Goal: Find specific page/section: Find specific page/section

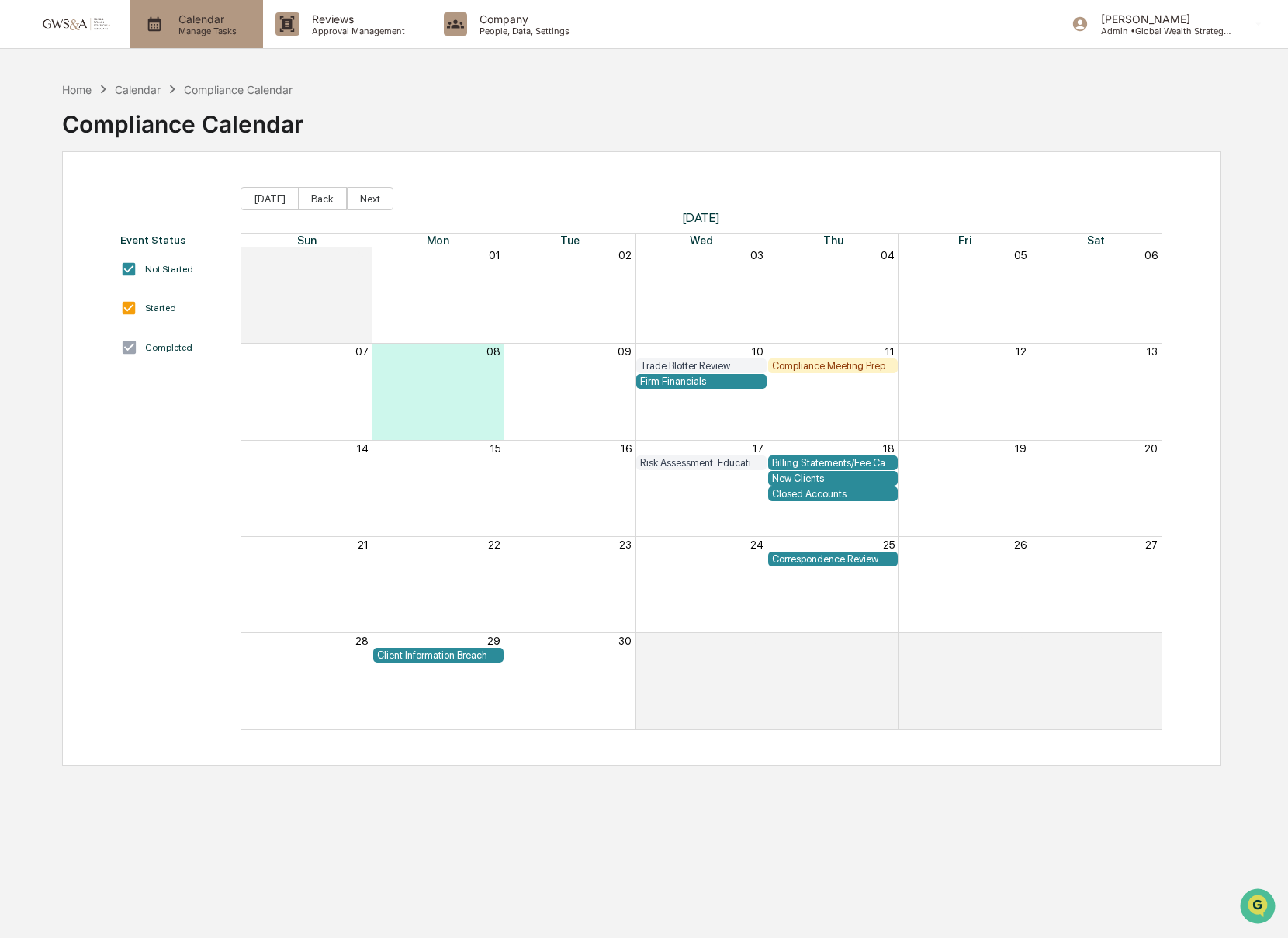
click at [184, 36] on div "Calendar Manage Tasks" at bounding box center [196, 24] width 133 height 48
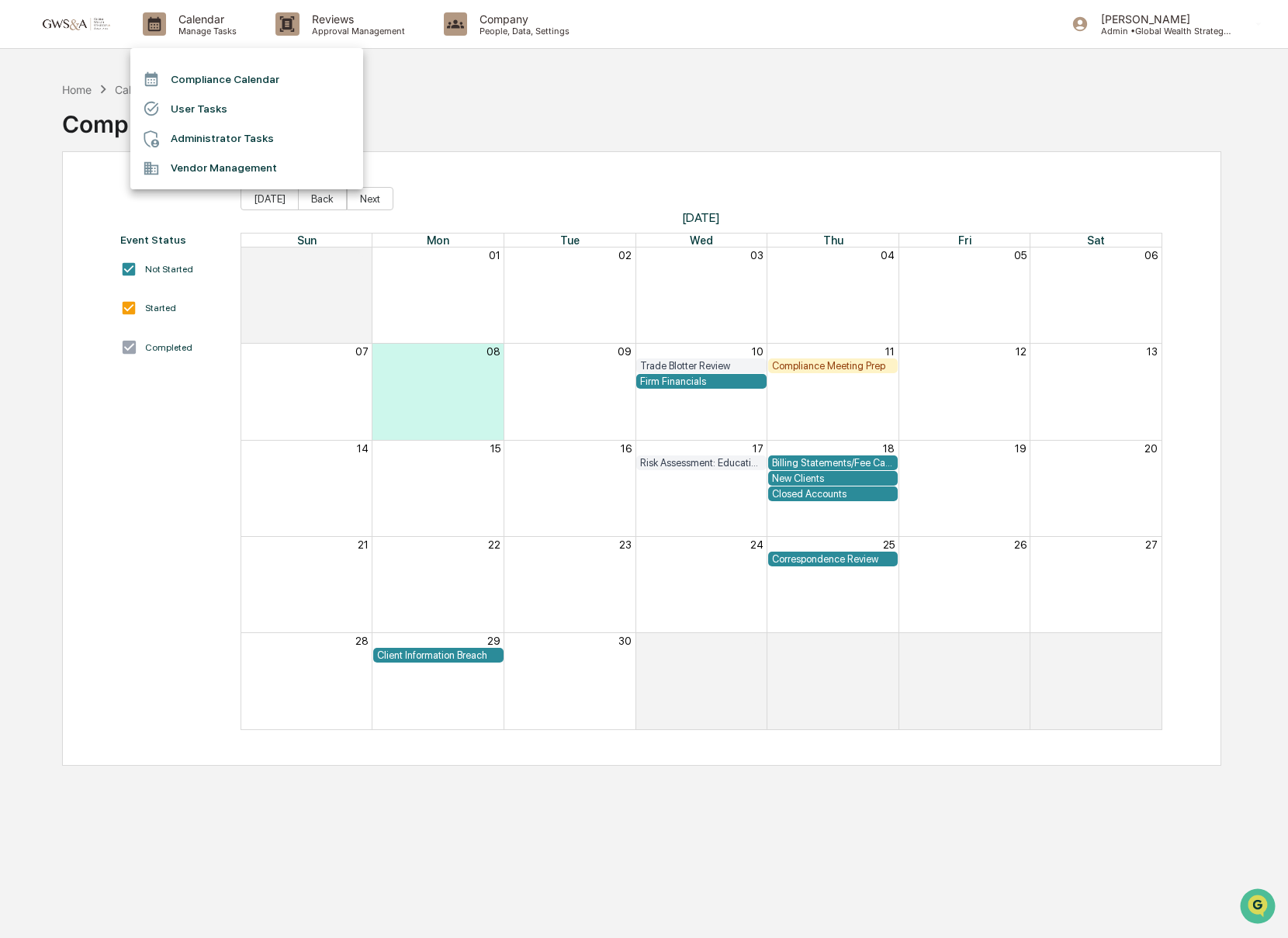
click at [284, 30] on div at bounding box center [644, 469] width 1288 height 938
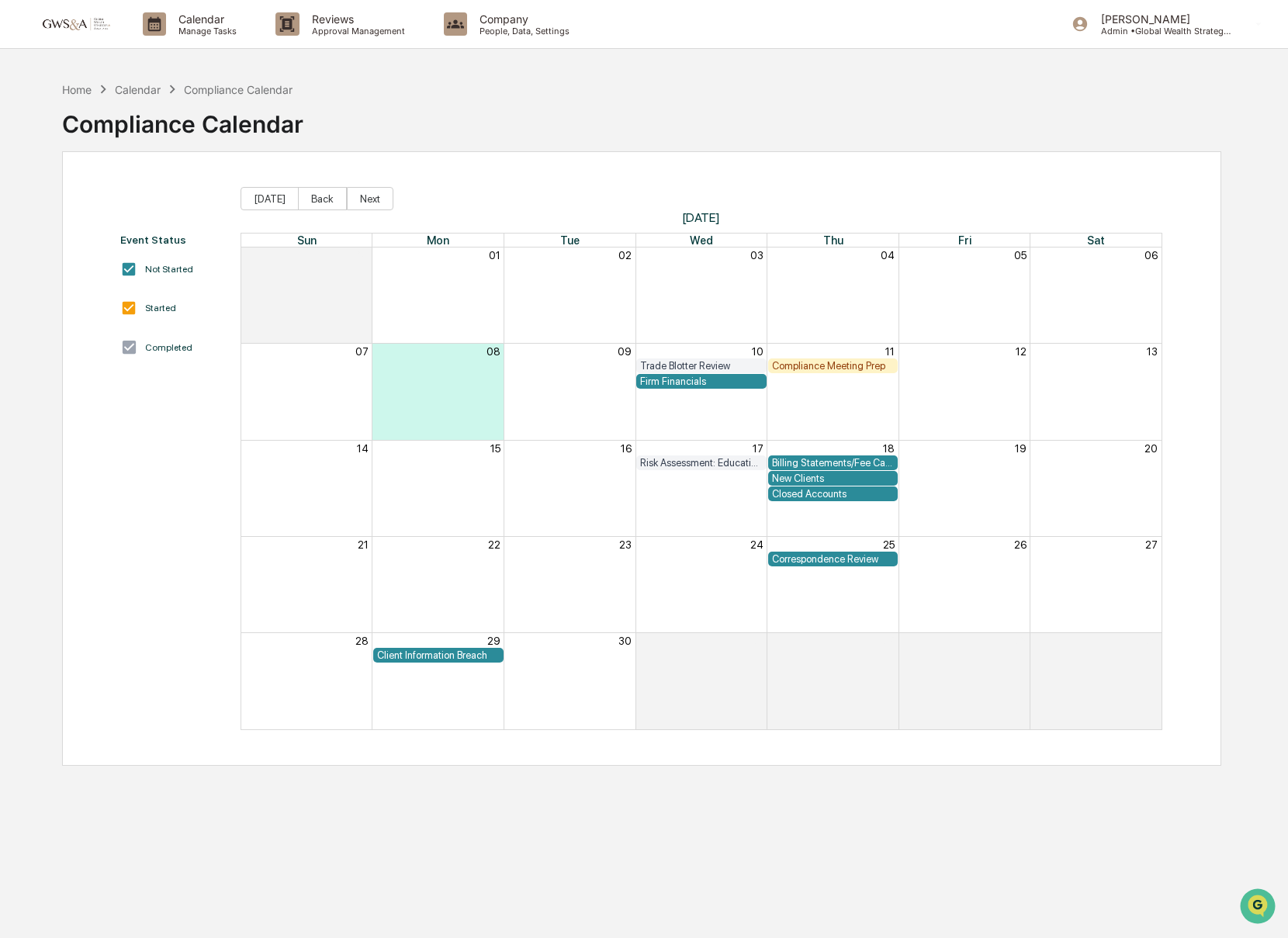
click at [299, 24] on div at bounding box center [644, 469] width 1288 height 938
click at [299, 25] on p "Approval Management" at bounding box center [356, 31] width 113 height 11
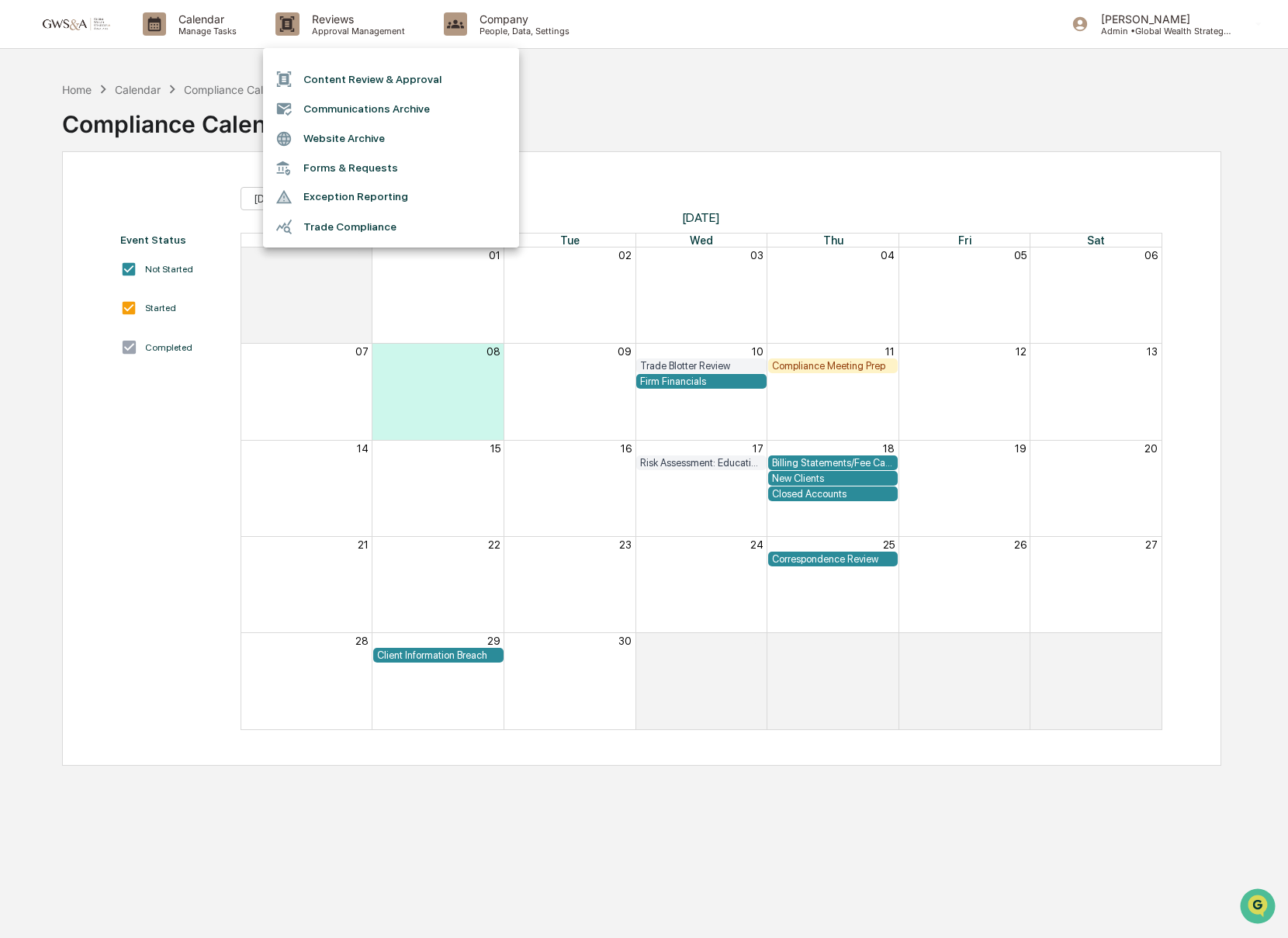
click at [360, 108] on li "Communications Archive" at bounding box center [391, 109] width 256 height 30
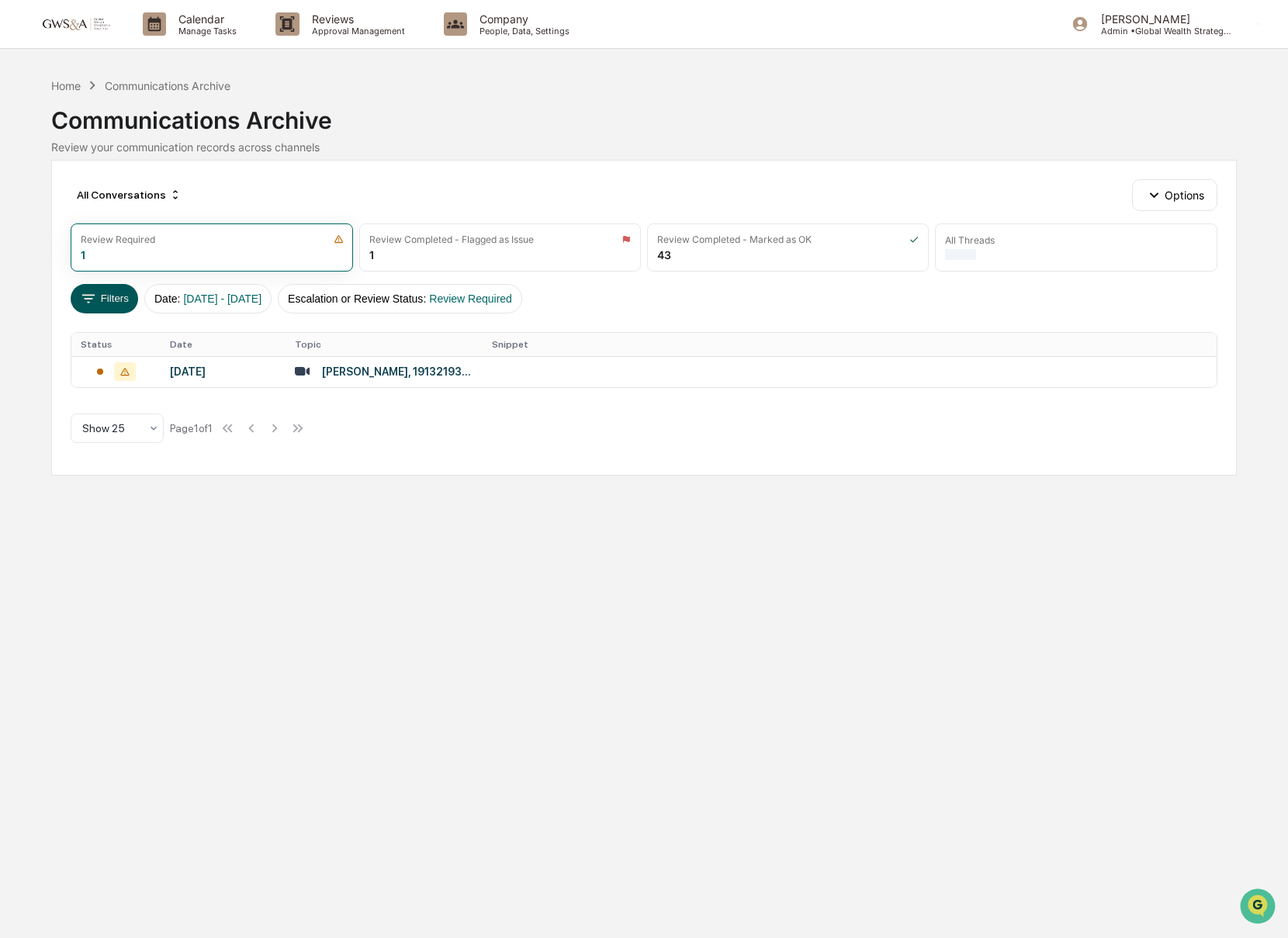
click at [131, 292] on button "Filters" at bounding box center [104, 299] width 68 height 30
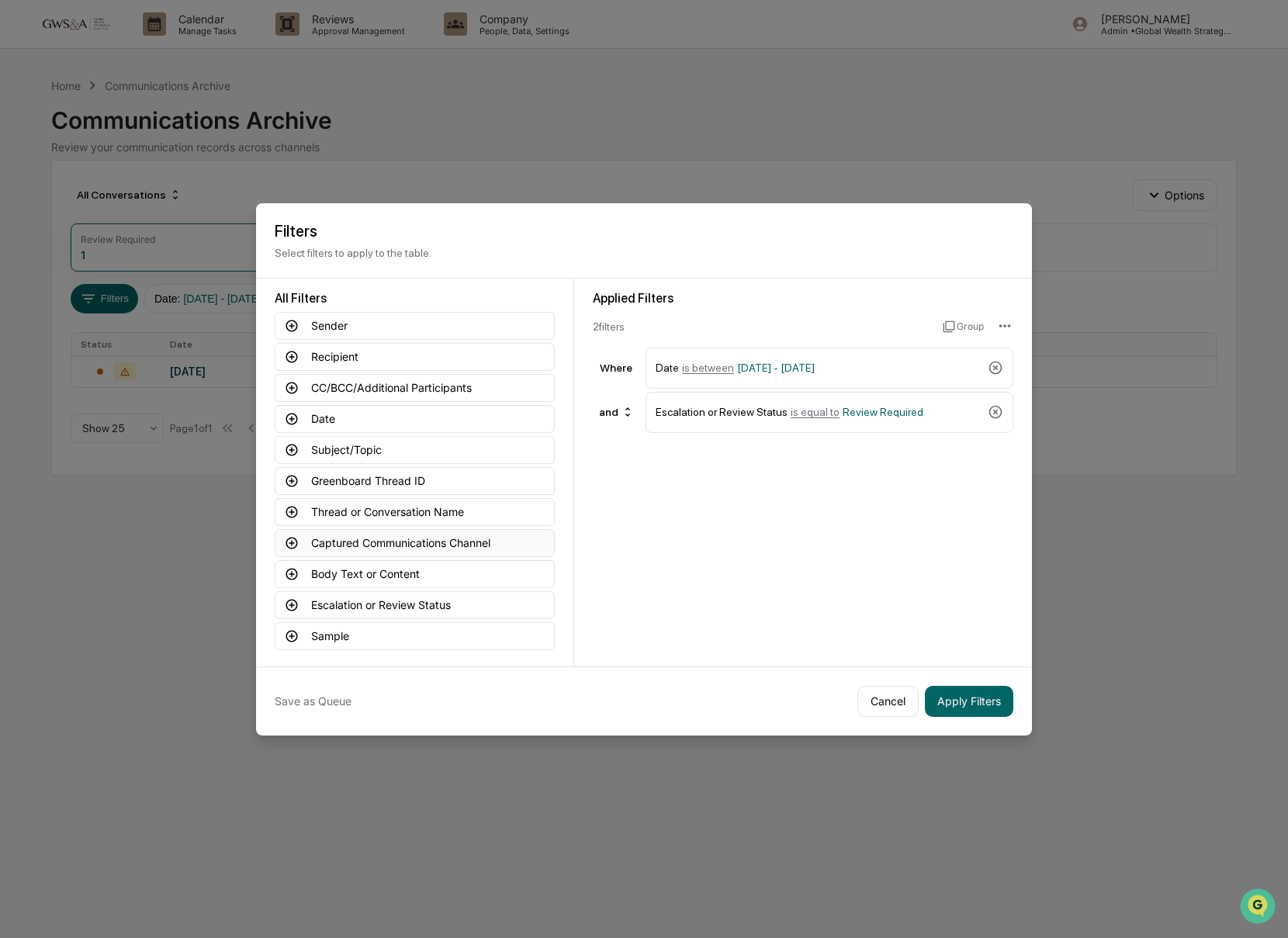
click at [369, 552] on button "Captured Communications Channel" at bounding box center [414, 544] width 280 height 28
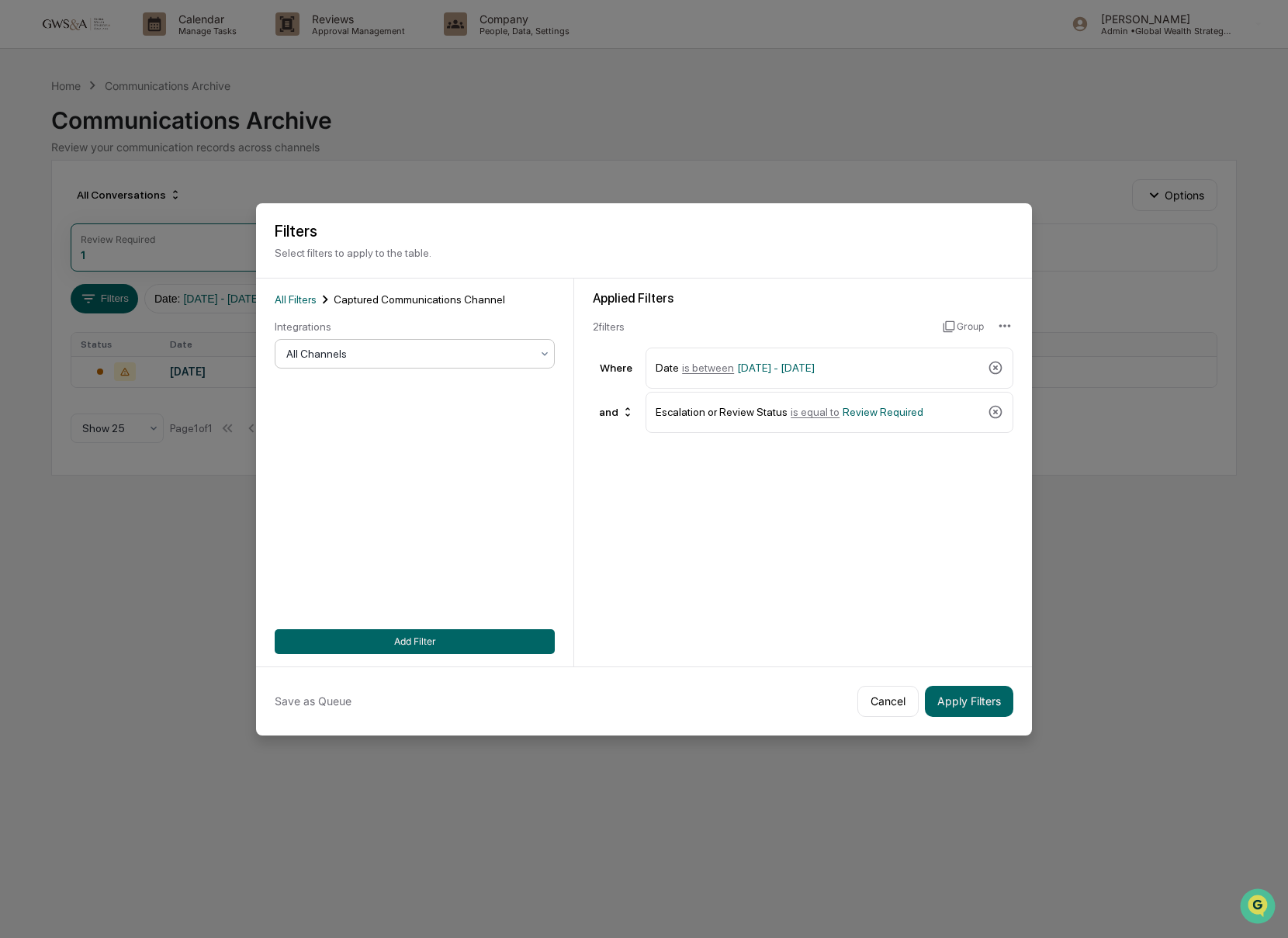
click at [313, 337] on div "Integrations All Channels" at bounding box center [414, 344] width 280 height 48
click at [317, 350] on div at bounding box center [408, 354] width 244 height 16
click at [333, 460] on div "SMS" at bounding box center [414, 453] width 278 height 31
drag, startPoint x: 476, startPoint y: 657, endPoint x: 469, endPoint y: 646, distance: 13.0
click at [476, 657] on div "All Filters Captured Communications Channel Integrations SMS Add Filter" at bounding box center [415, 473] width 318 height 388
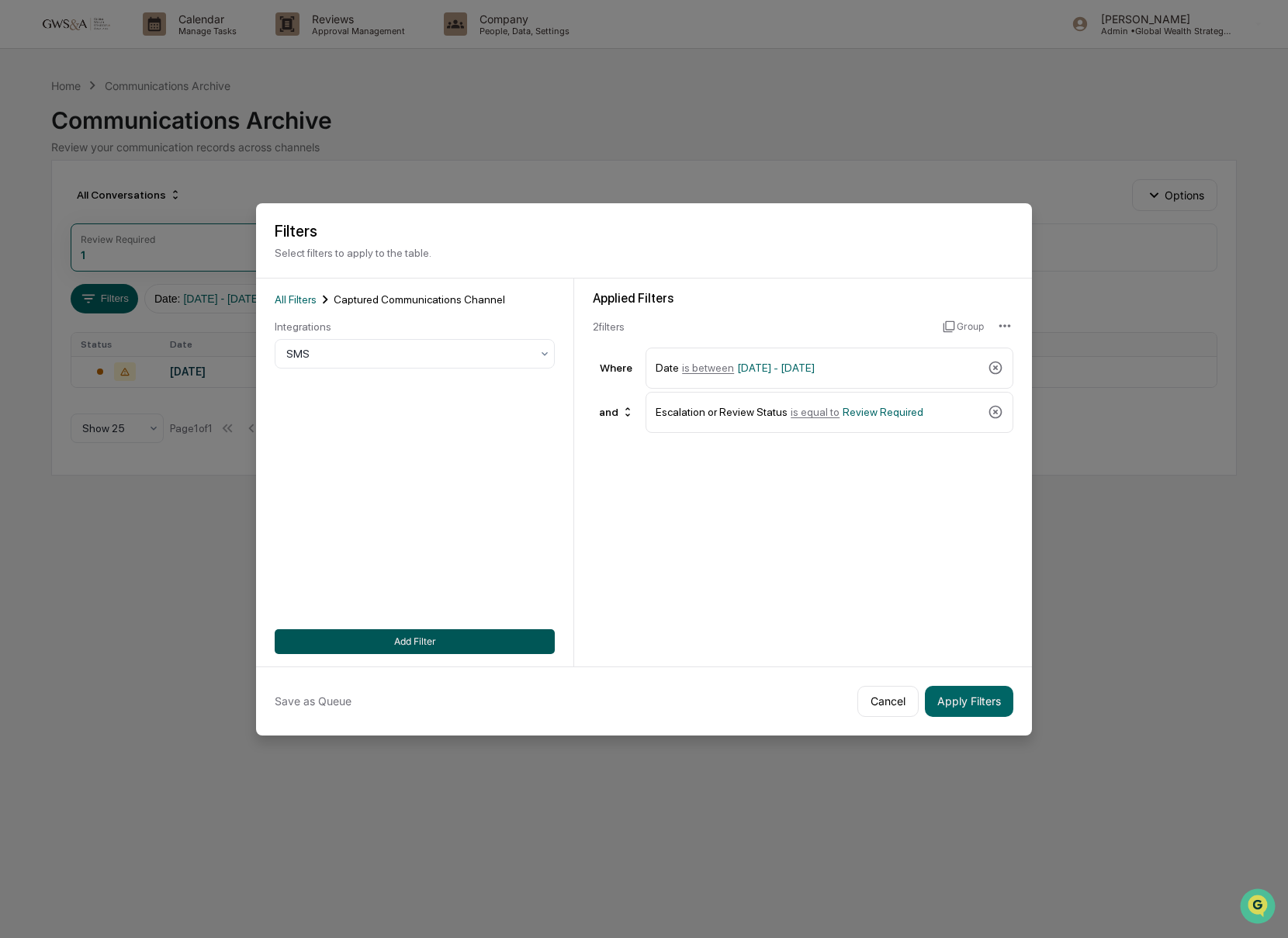
click at [470, 646] on button "Add Filter" at bounding box center [414, 641] width 280 height 25
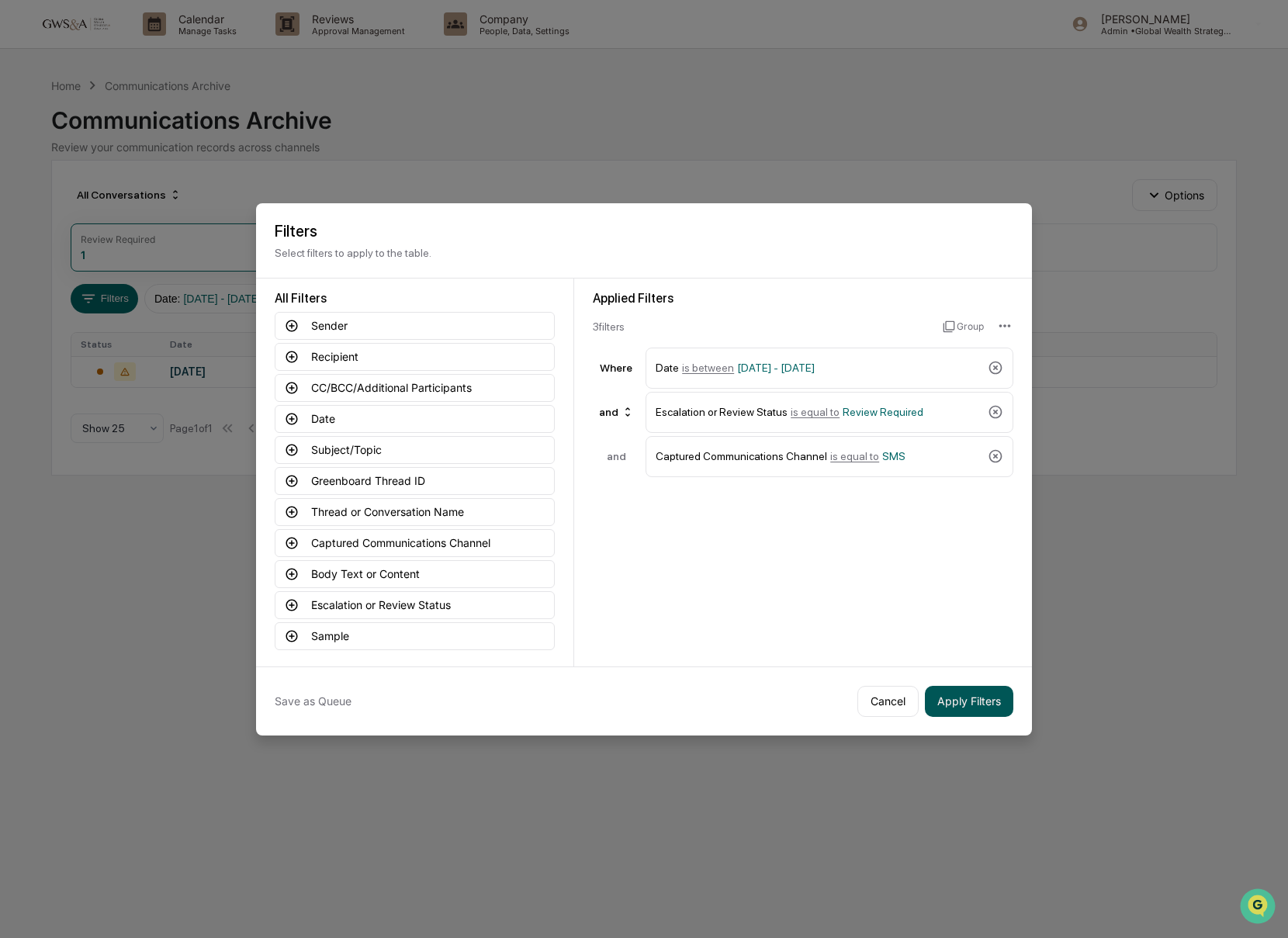
click at [968, 702] on button "Apply Filters" at bounding box center [968, 701] width 89 height 31
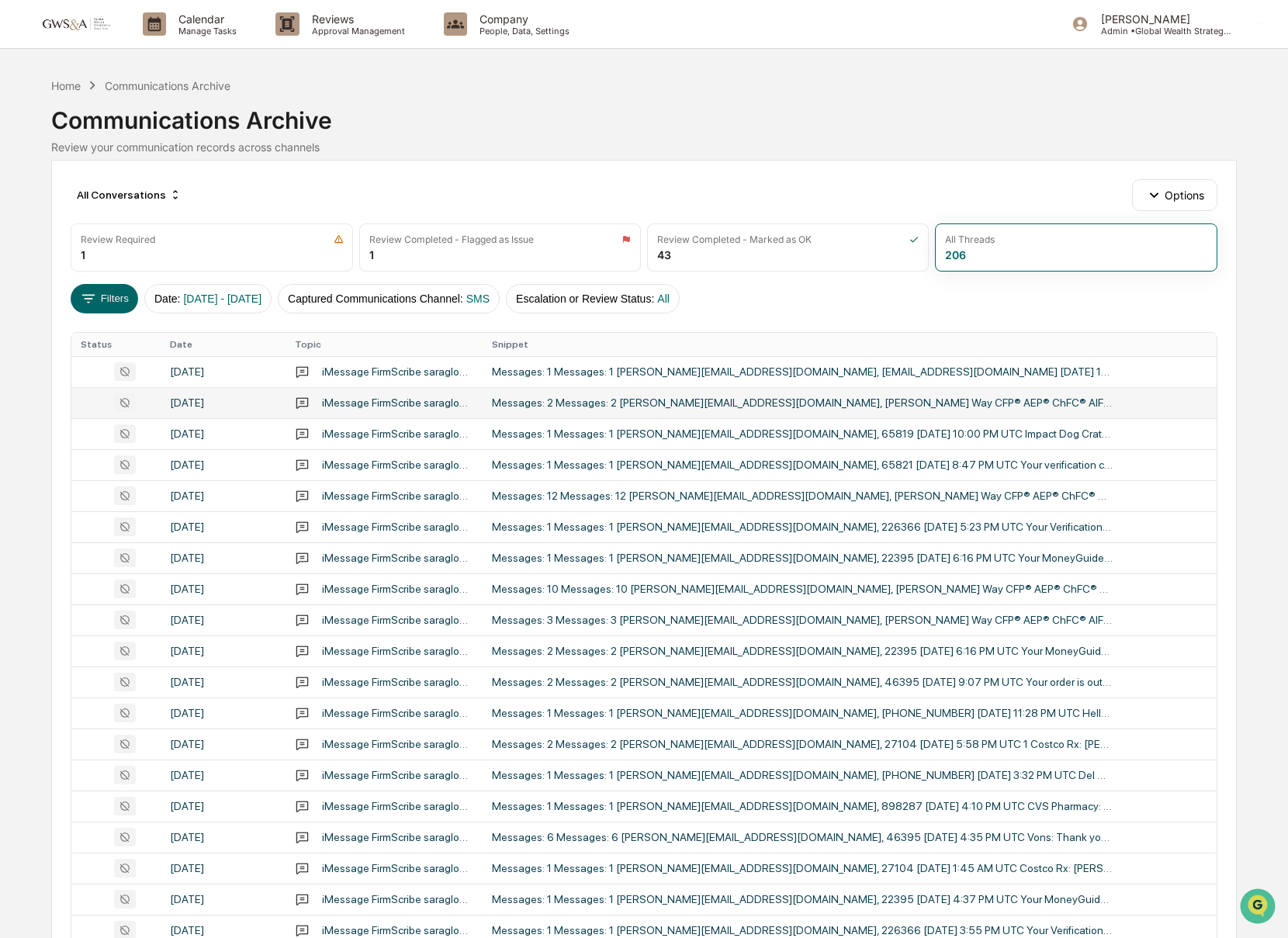
click at [687, 413] on td "Messages: 2 Messages: 2 [PERSON_NAME][EMAIL_ADDRESS][DOMAIN_NAME], [PERSON_NAME…" at bounding box center [850, 402] width 734 height 31
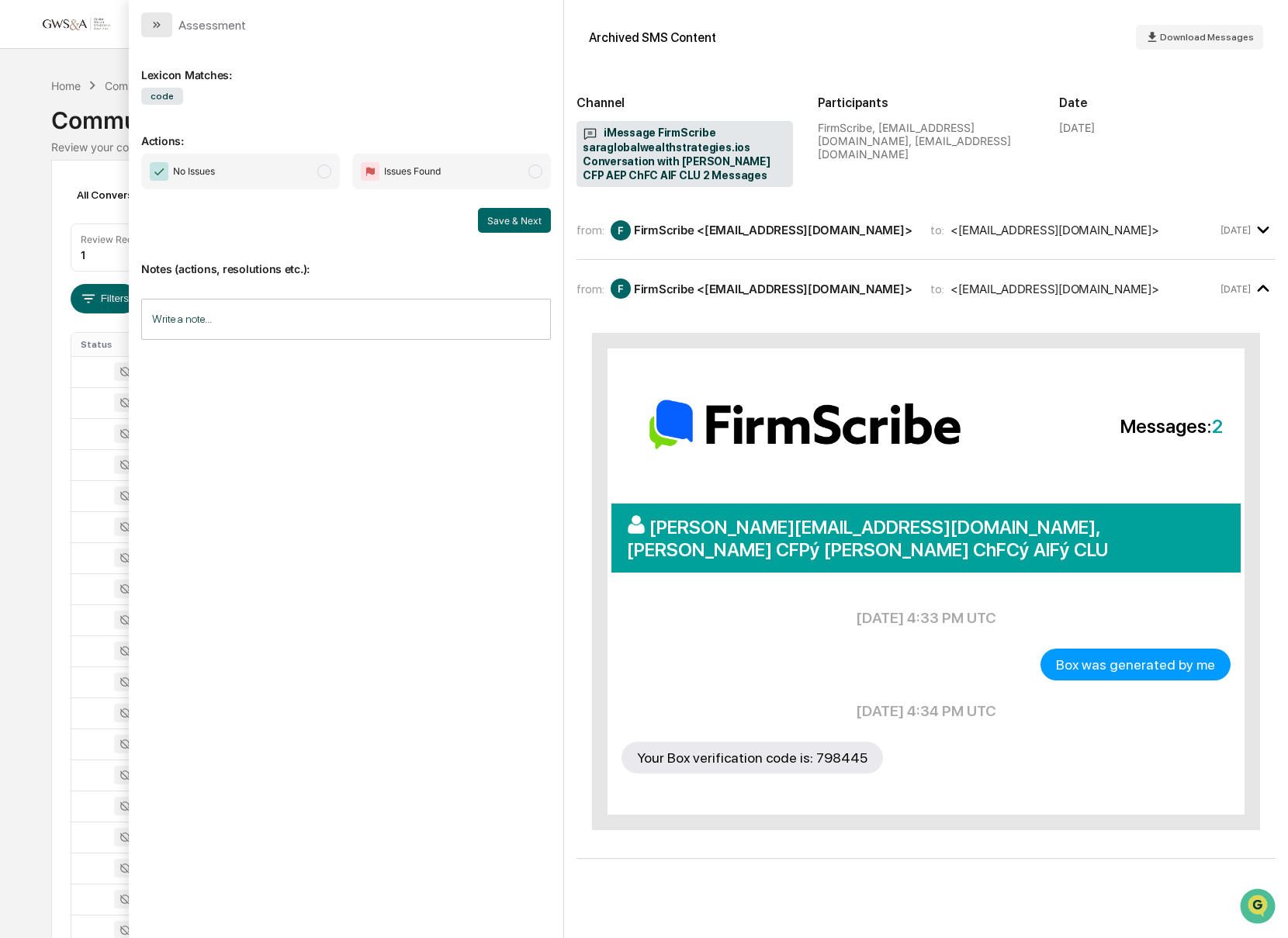
click at [153, 31] on button "modal" at bounding box center [156, 25] width 31 height 25
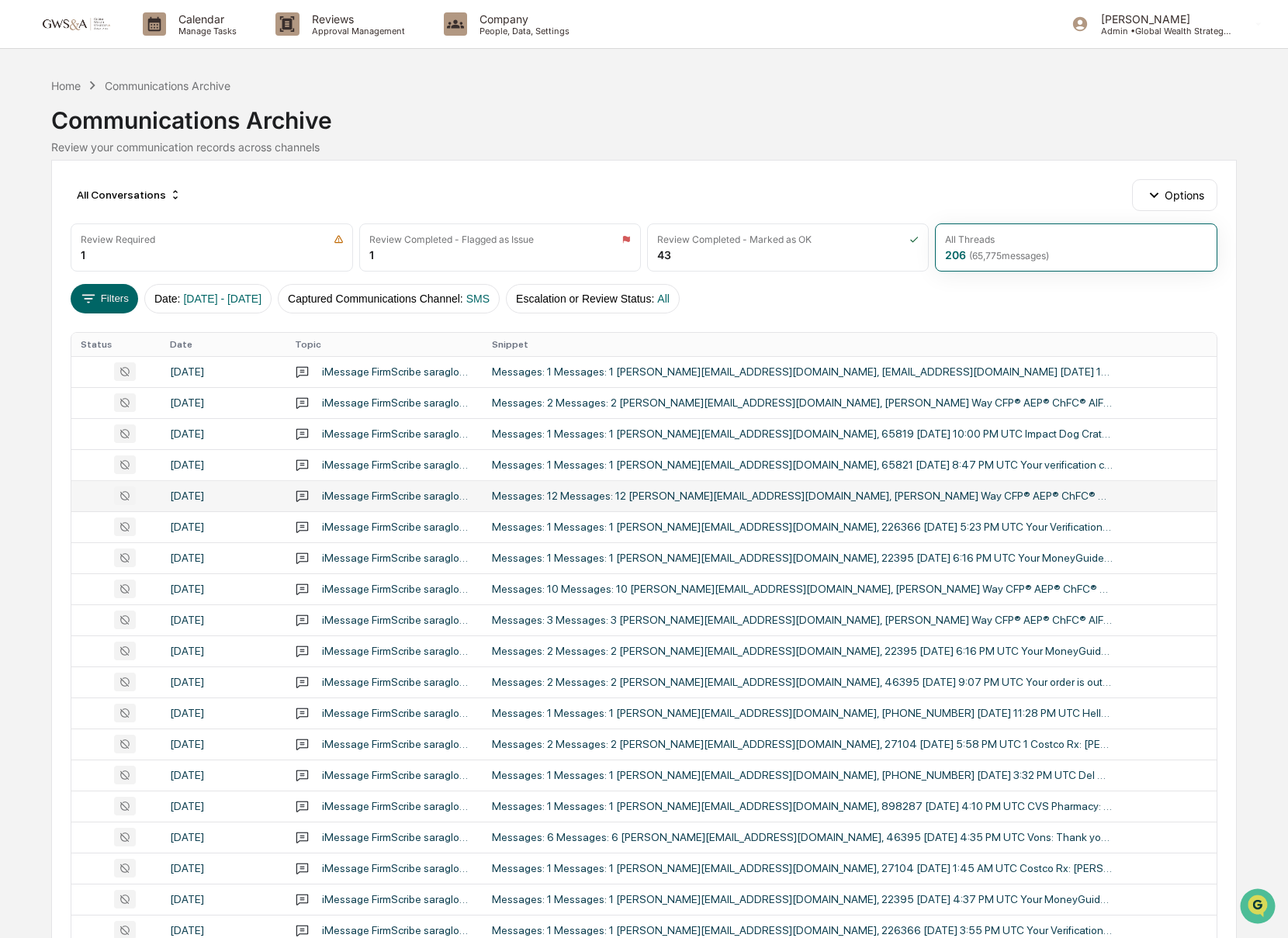
click at [738, 493] on div "Messages: 12 Messages: 12 [PERSON_NAME][EMAIL_ADDRESS][DOMAIN_NAME], [PERSON_NA…" at bounding box center [802, 495] width 621 height 12
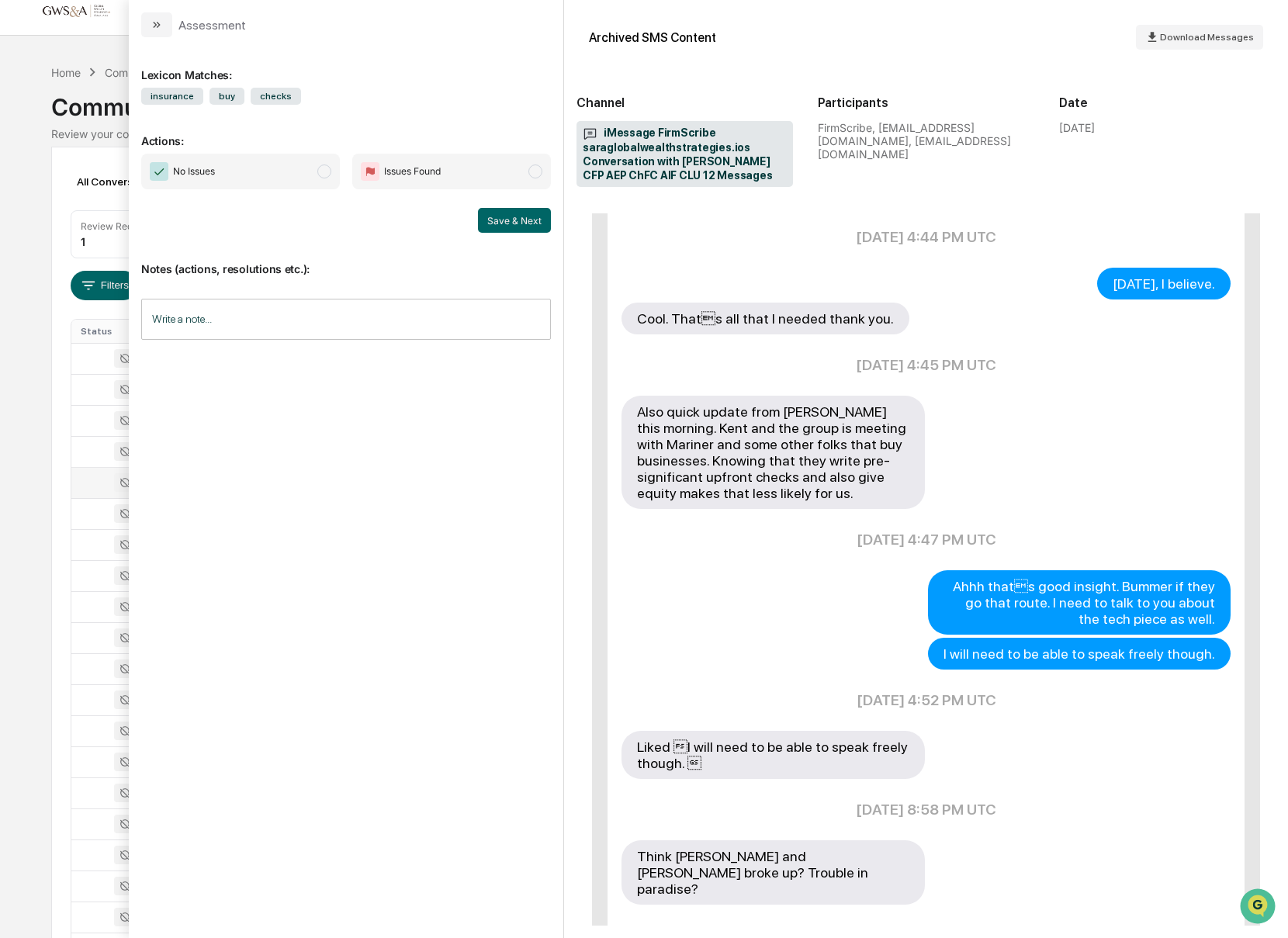
scroll to position [811, 0]
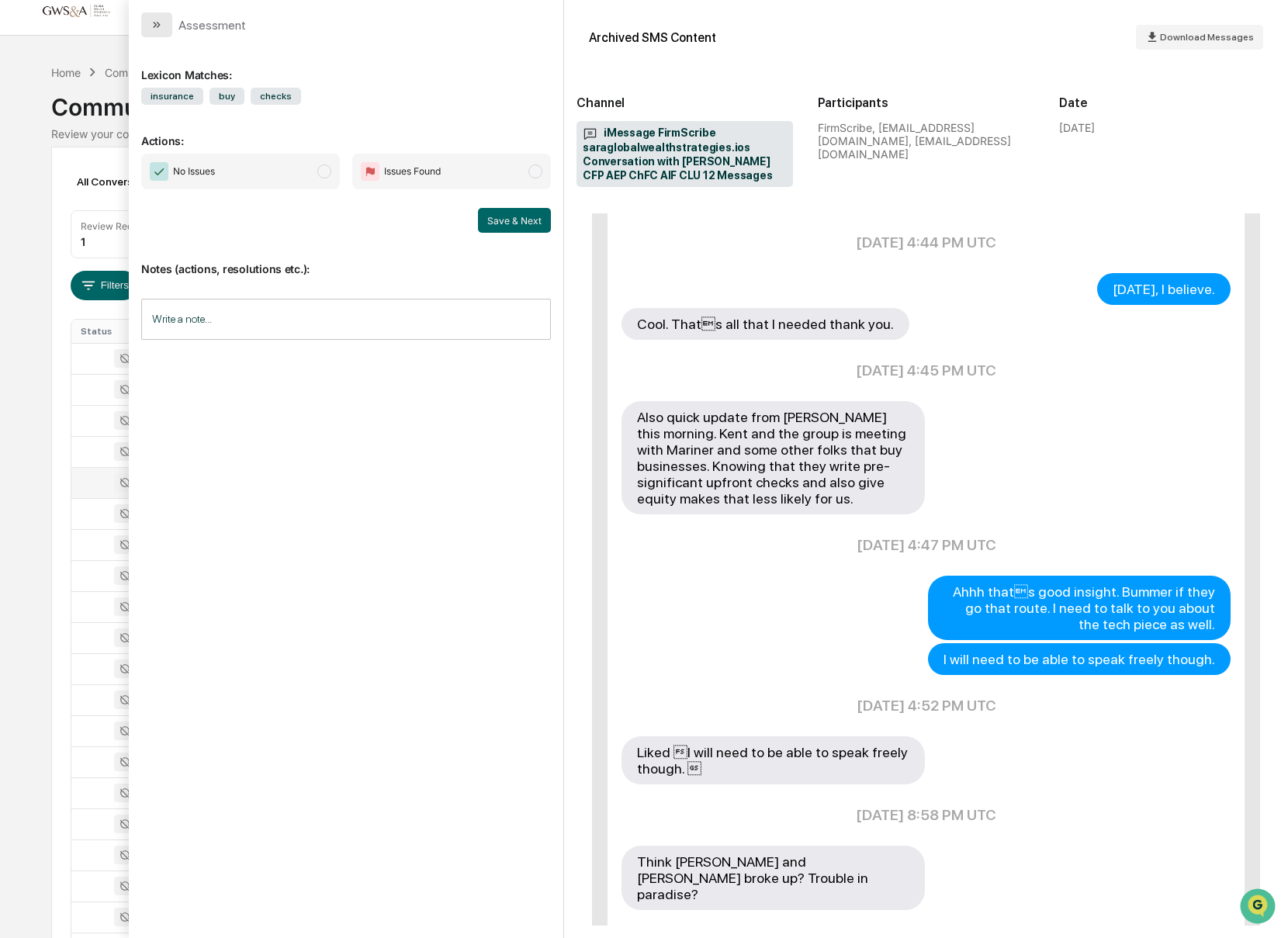
click at [154, 36] on button "modal" at bounding box center [156, 25] width 31 height 25
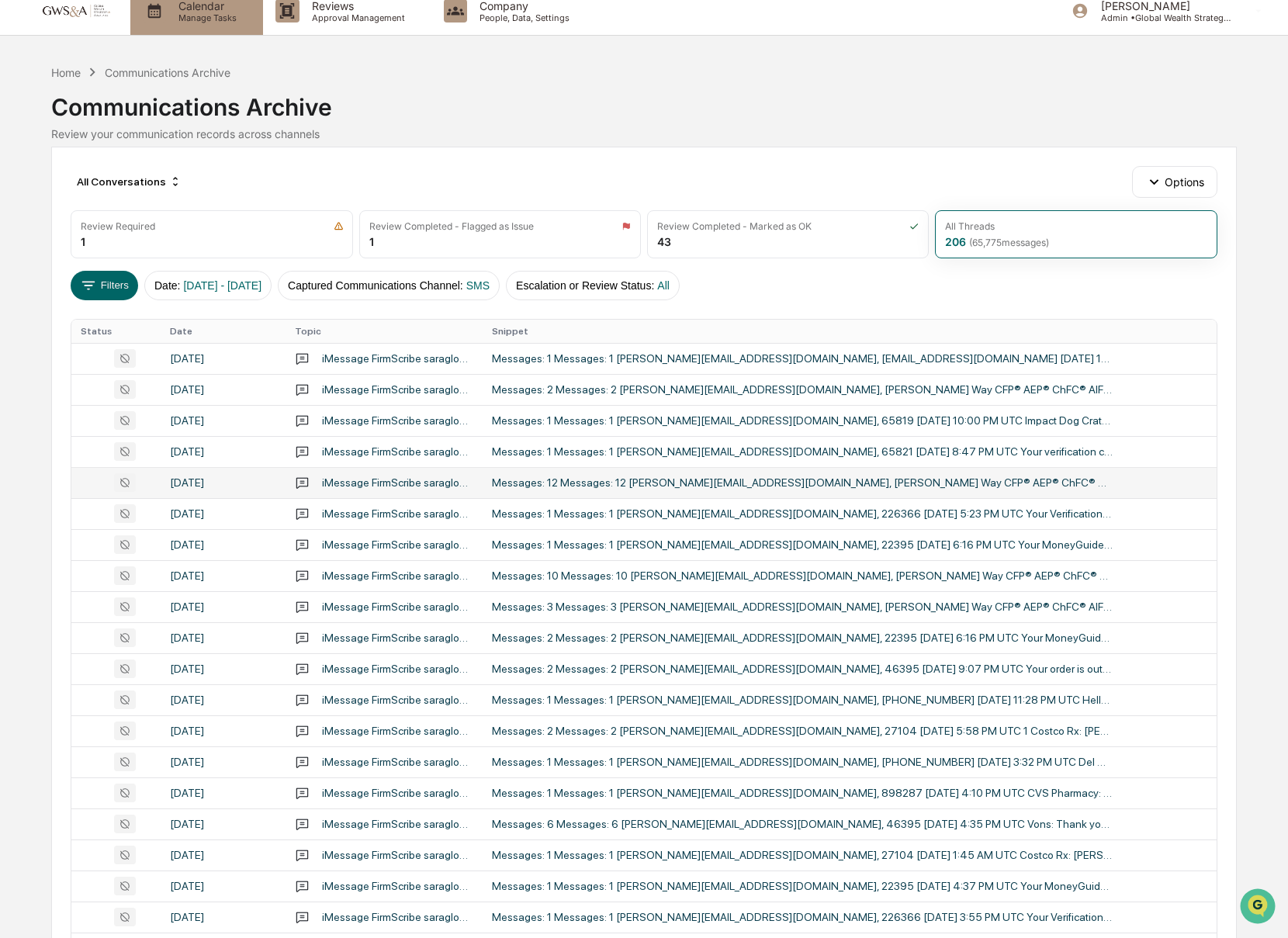
click at [175, 18] on p "Manage Tasks" at bounding box center [205, 18] width 78 height 11
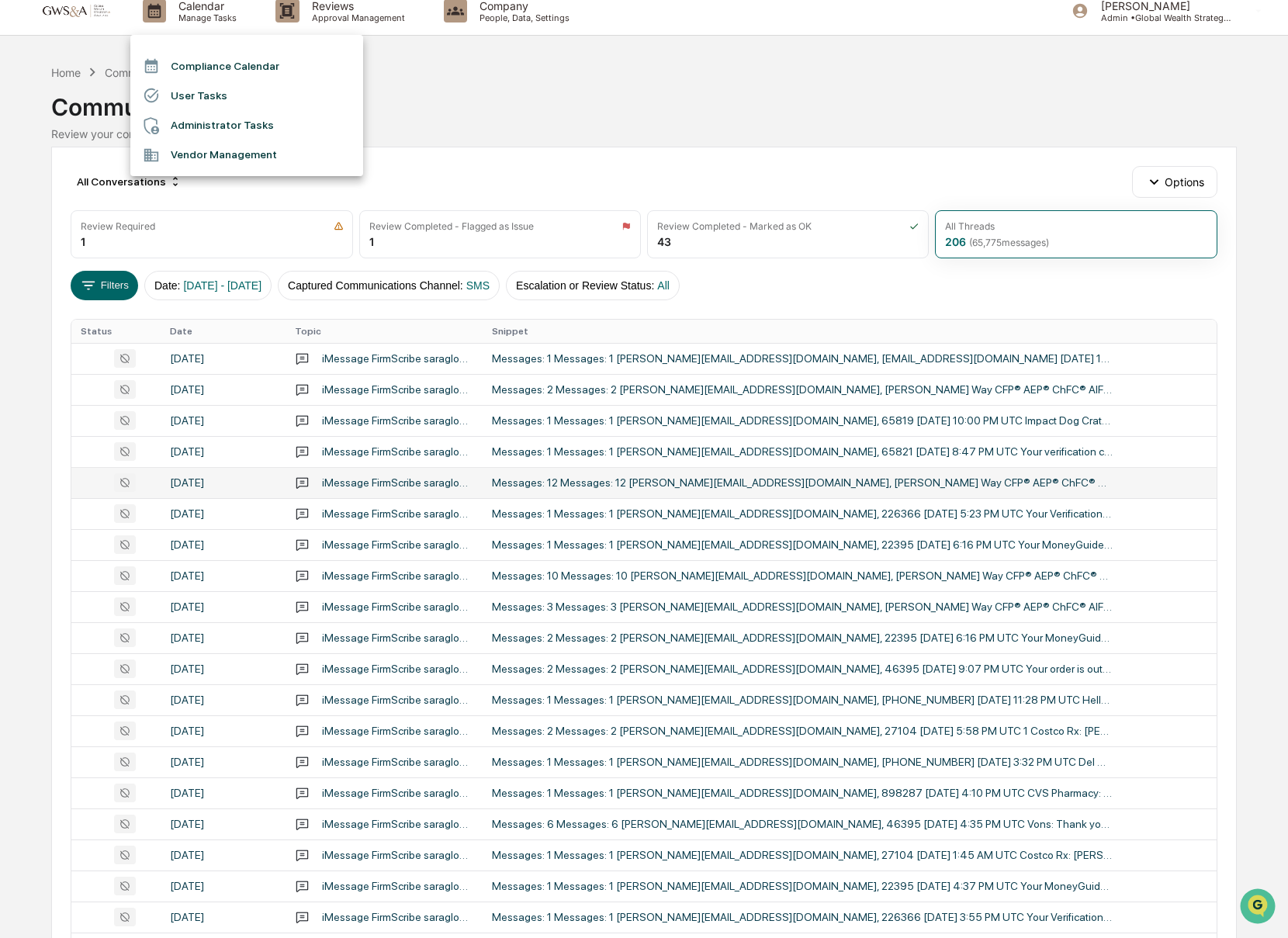
click at [192, 70] on li "Compliance Calendar" at bounding box center [246, 66] width 233 height 30
